Goal: Navigation & Orientation: Find specific page/section

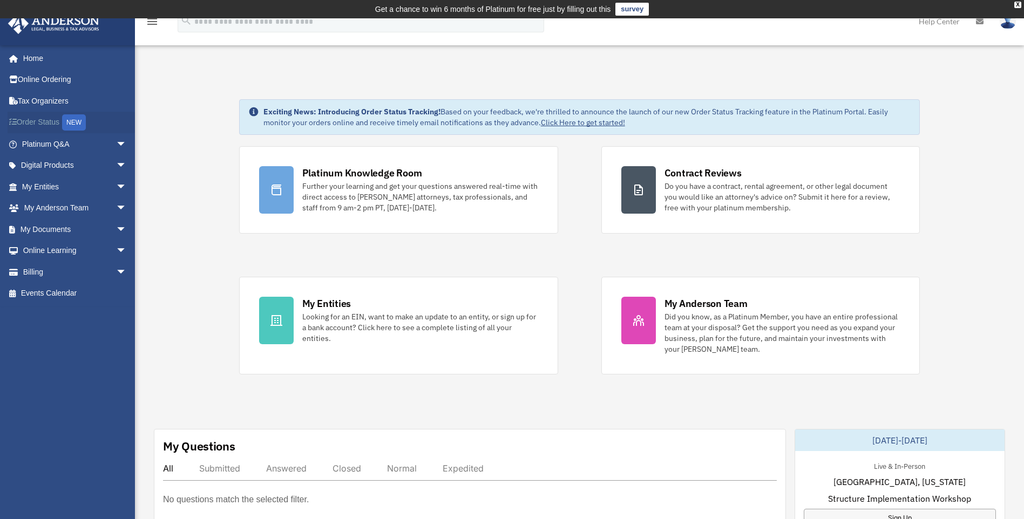
click at [77, 125] on div "NEW" at bounding box center [74, 122] width 24 height 16
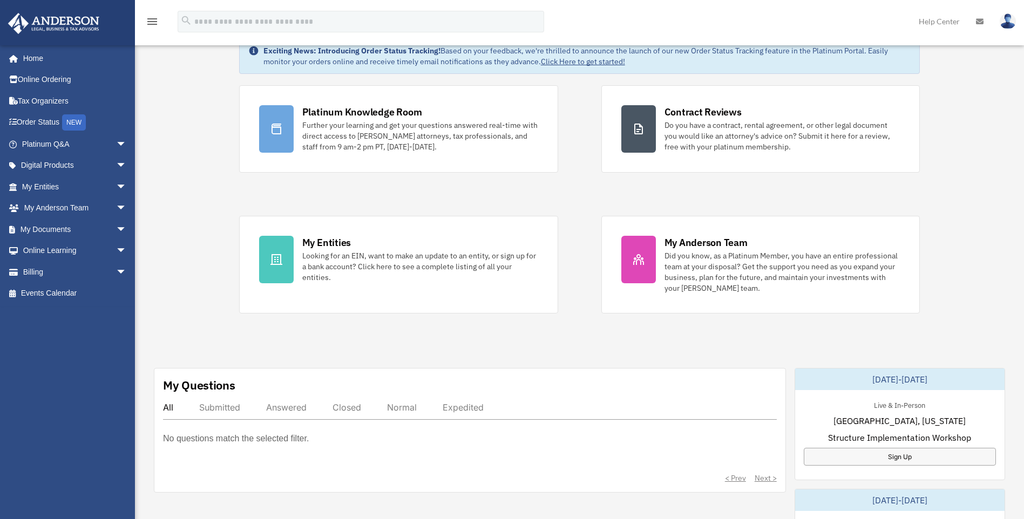
scroll to position [108, 0]
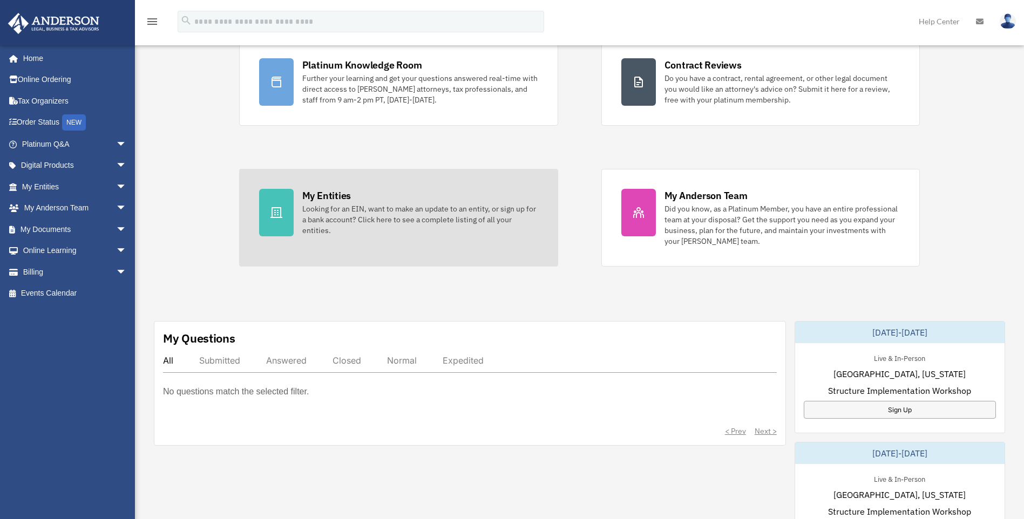
click at [353, 219] on div "Looking for an EIN, want to make an update to an entity, or sign up for a bank …" at bounding box center [420, 219] width 236 height 32
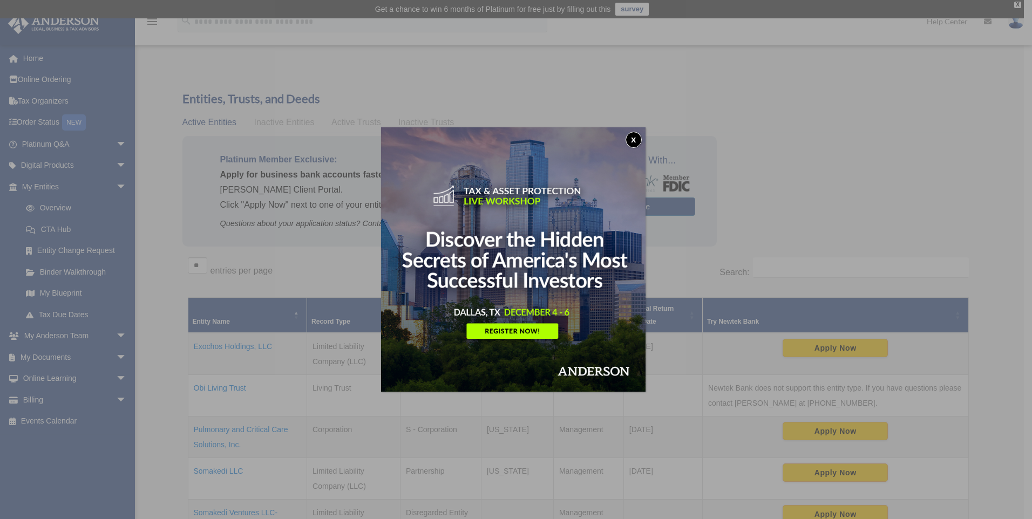
click at [636, 141] on button "x" at bounding box center [633, 140] width 16 height 16
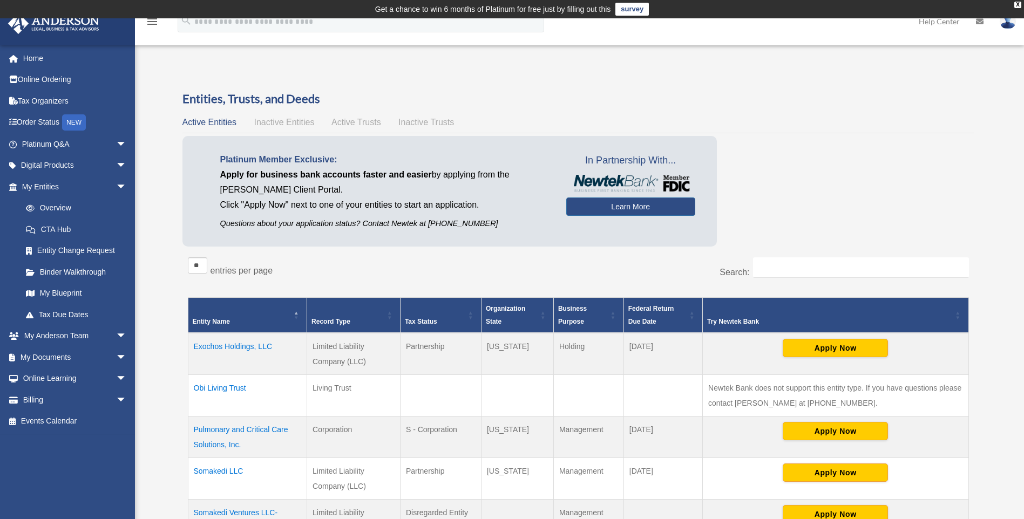
scroll to position [54, 0]
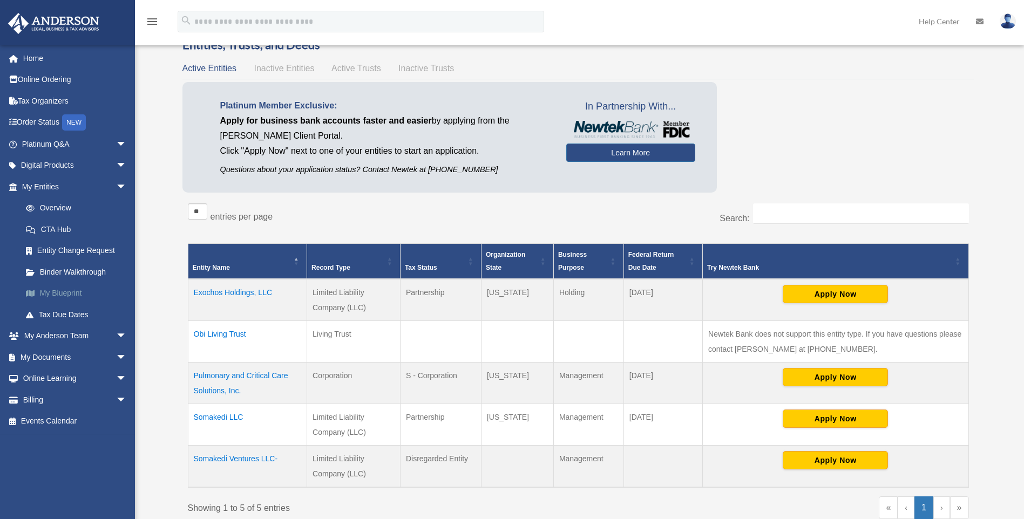
click at [60, 295] on link "My Blueprint" at bounding box center [79, 294] width 128 height 22
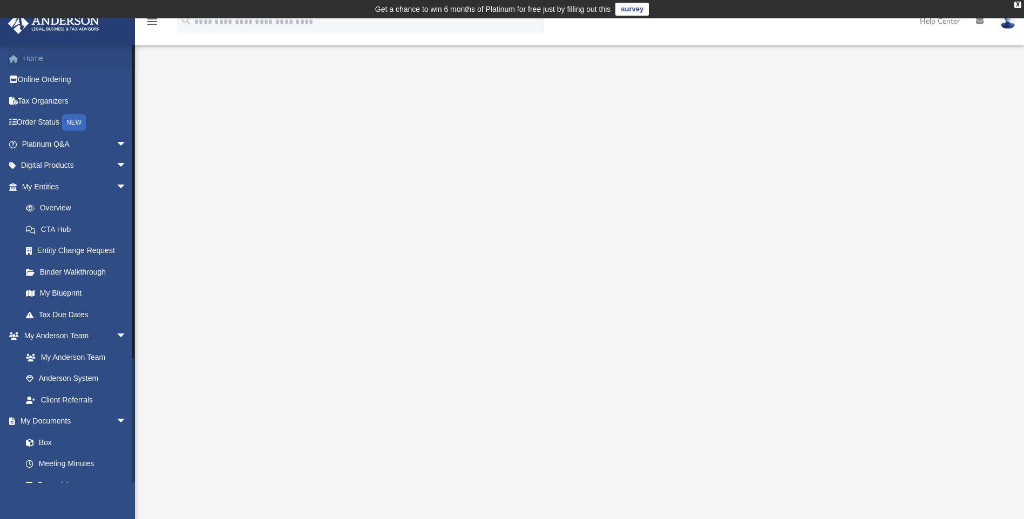
click at [33, 56] on link "Home" at bounding box center [75, 58] width 135 height 22
